Goal: Find specific page/section: Find specific page/section

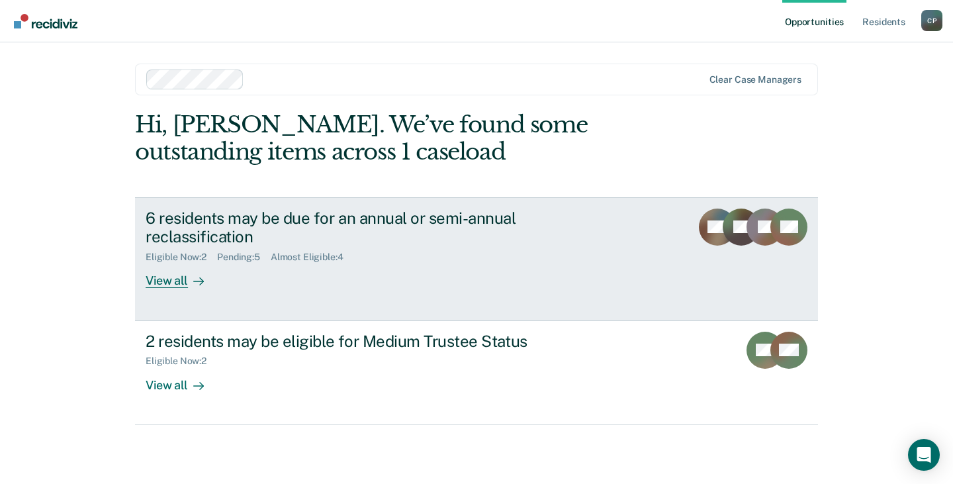
click at [174, 283] on div "View all" at bounding box center [183, 276] width 74 height 26
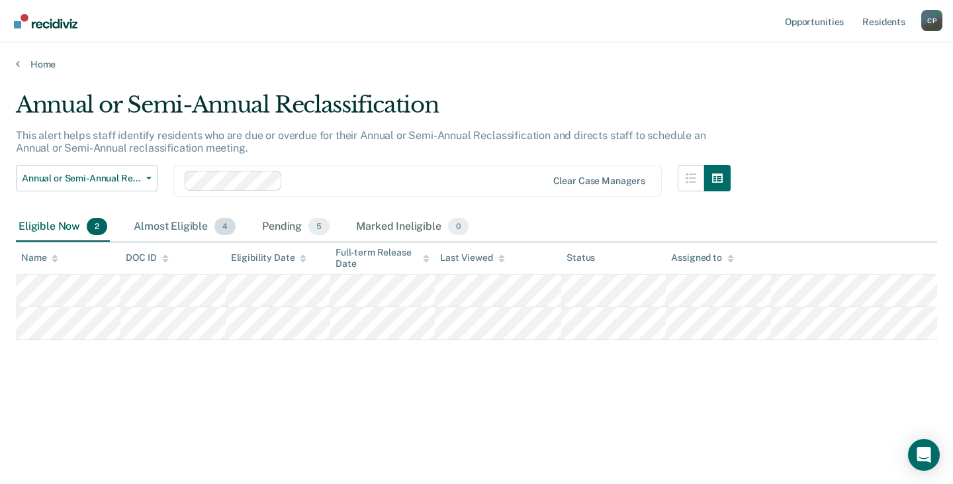
click at [178, 224] on div "Almost Eligible 4" at bounding box center [184, 226] width 107 height 29
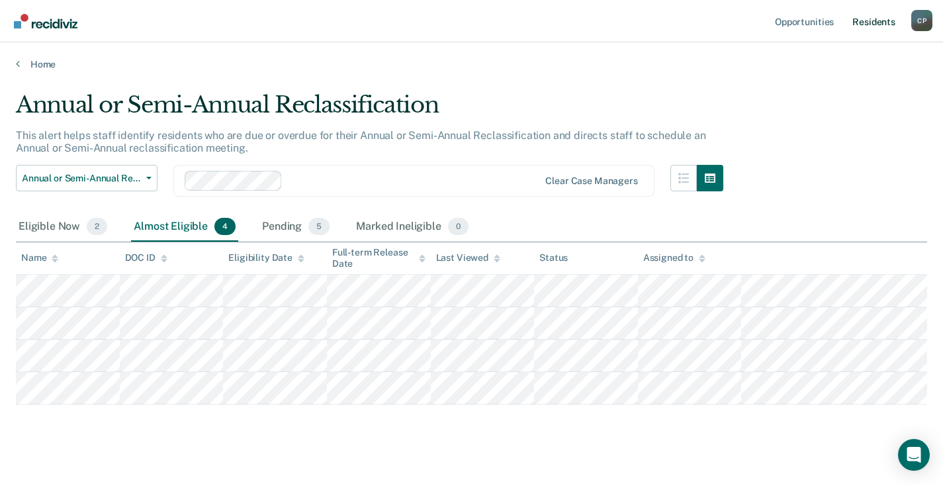
click at [858, 21] on link "Resident s" at bounding box center [874, 21] width 48 height 42
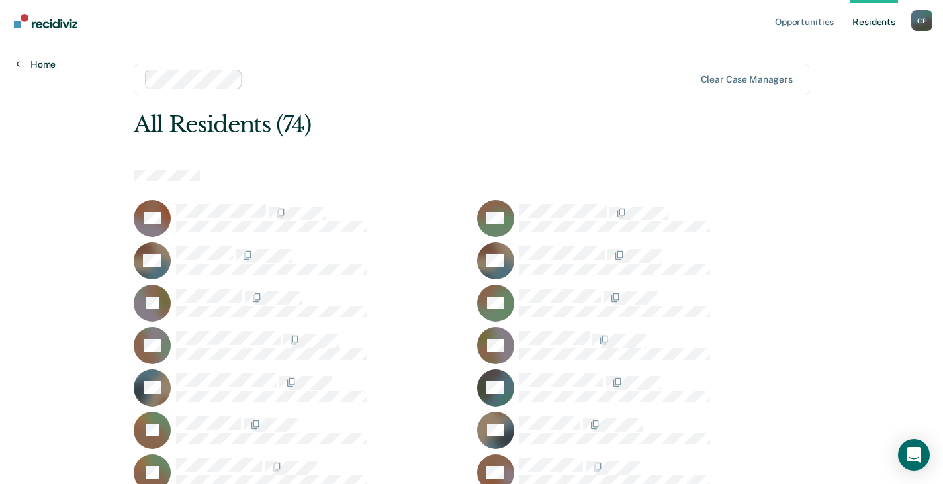
click at [46, 66] on link "Home" at bounding box center [36, 64] width 40 height 12
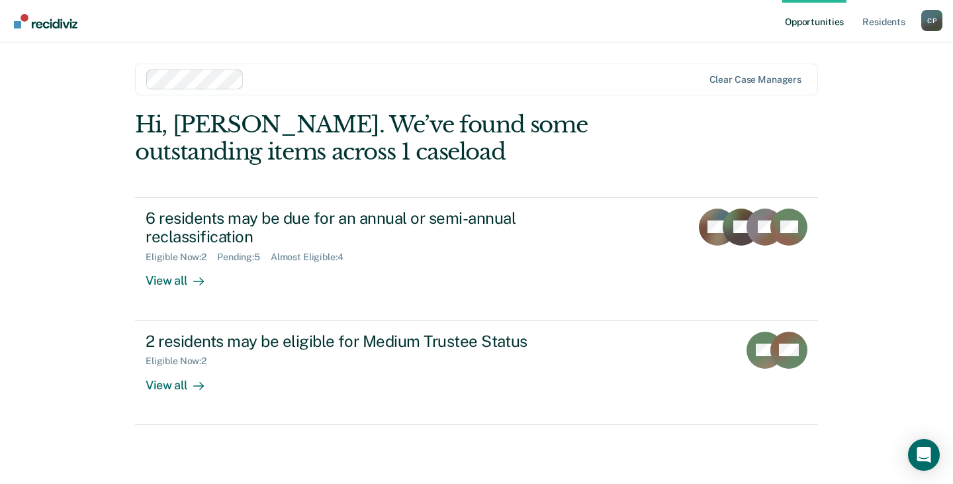
drag, startPoint x: 467, startPoint y: 136, endPoint x: 17, endPoint y: 503, distance: 580.9
